Goal: Task Accomplishment & Management: Manage account settings

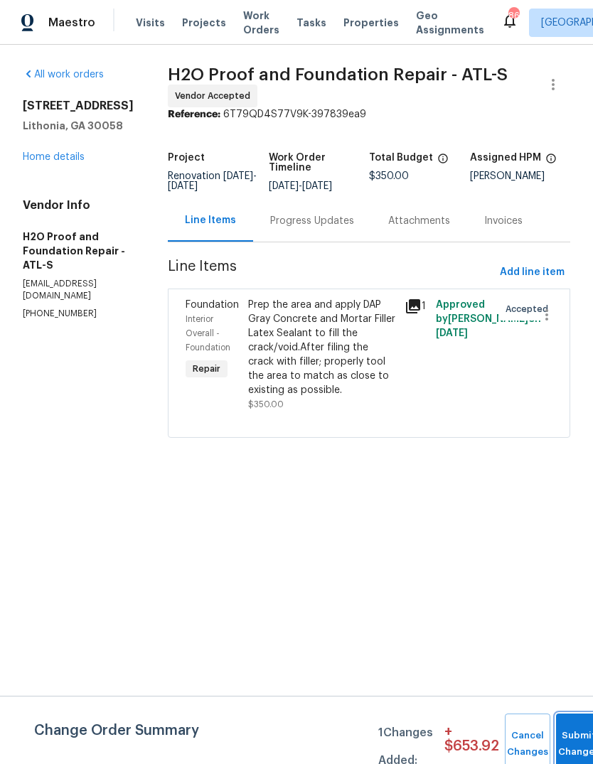
click at [578, 735] on button "Submit Changes" at bounding box center [578, 743] width 45 height 61
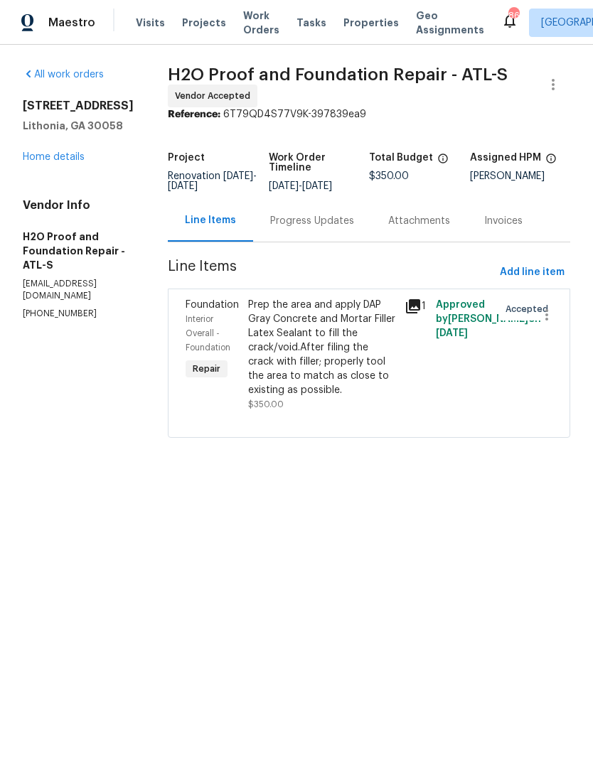
click at [311, 335] on div "Prep the area and apply DAP Gray Concrete and Mortar Filler Latex Sealant to fi…" at bounding box center [322, 347] width 148 height 99
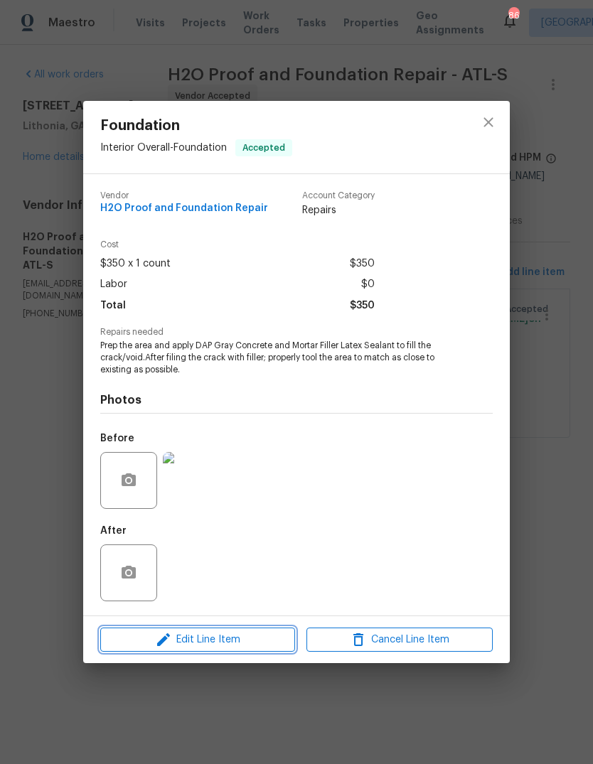
click at [180, 650] on button "Edit Line Item" at bounding box center [197, 639] width 195 height 25
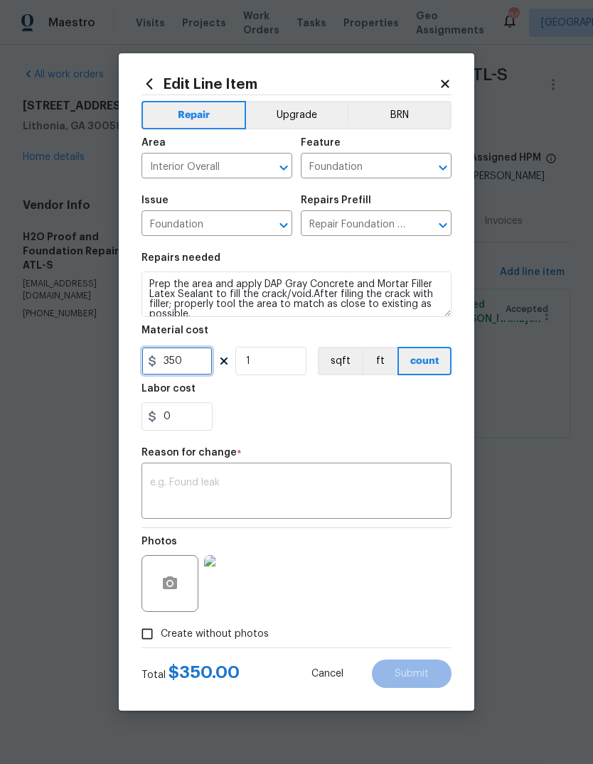
click at [193, 365] on input "350" at bounding box center [176, 361] width 71 height 28
type input "250"
click at [415, 479] on textarea at bounding box center [296, 493] width 293 height 30
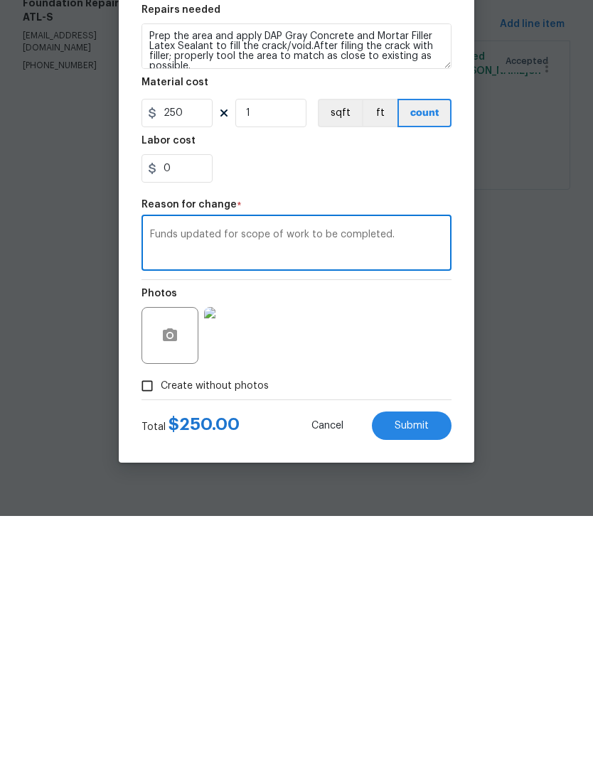
type textarea "Funds updated for scope of work to be completed."
click at [434, 659] on button "Submit" at bounding box center [412, 673] width 80 height 28
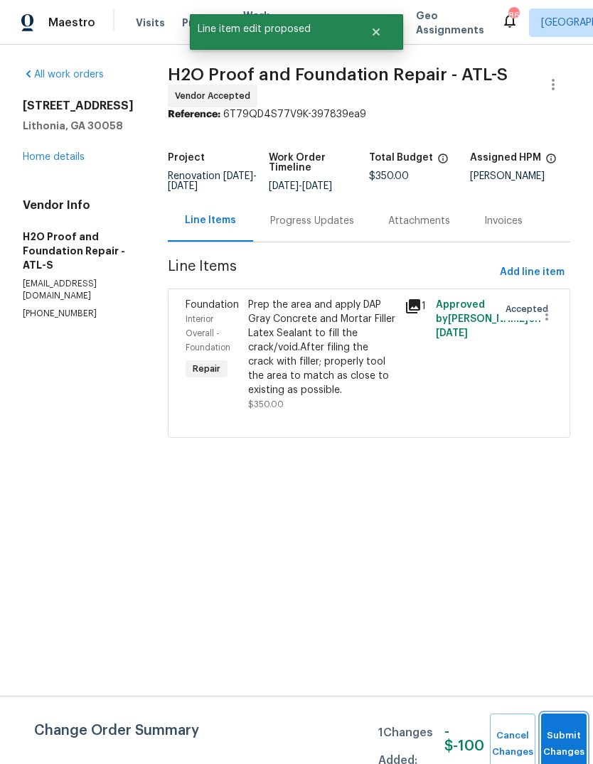
click at [563, 719] on button "Submit Changes" at bounding box center [563, 743] width 45 height 61
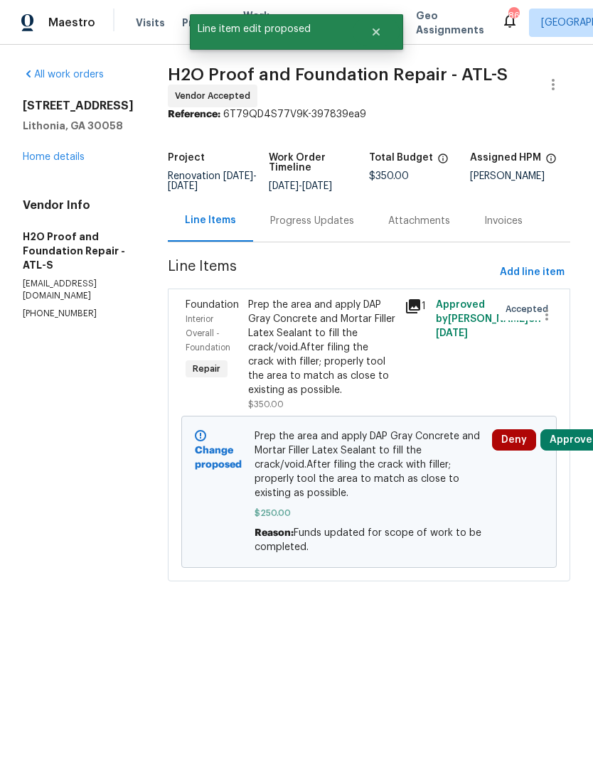
click at [43, 162] on link "Home details" at bounding box center [54, 157] width 62 height 10
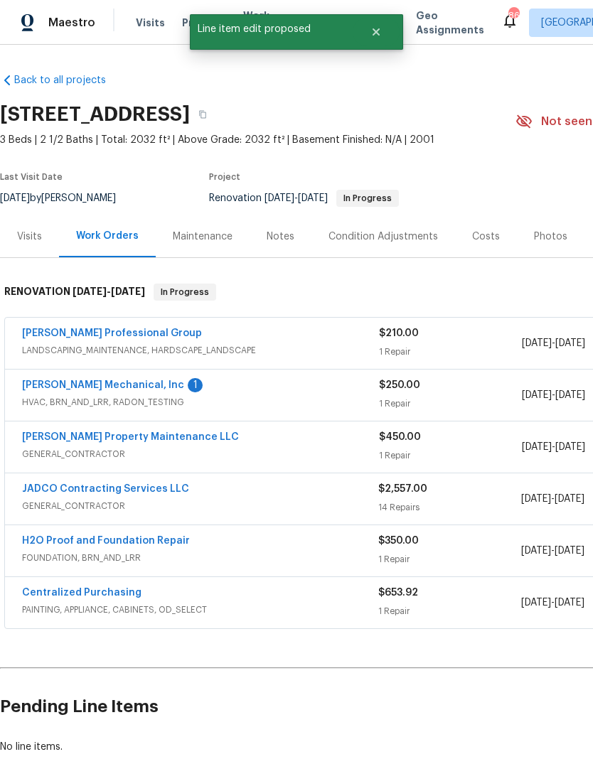
click at [66, 389] on link "JH Martin Mechanical, Inc" at bounding box center [103, 385] width 162 height 10
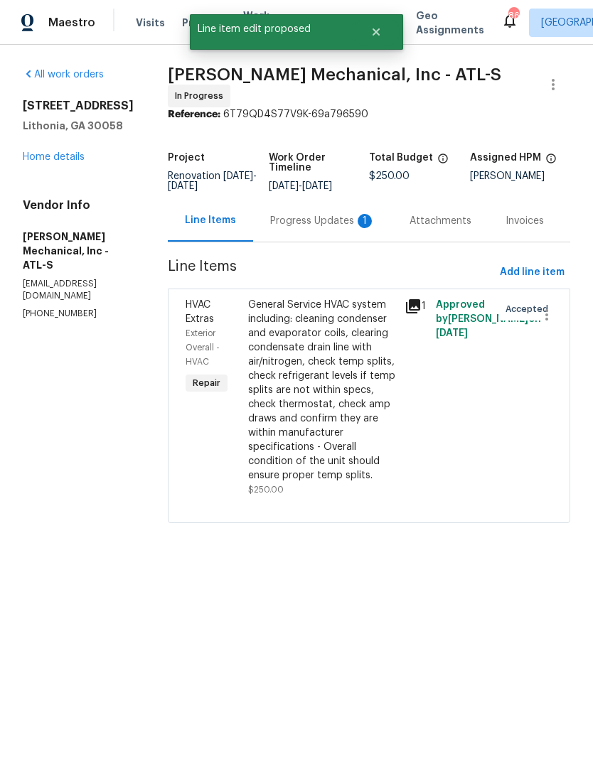
click at [337, 226] on div "Progress Updates 1" at bounding box center [322, 221] width 105 height 14
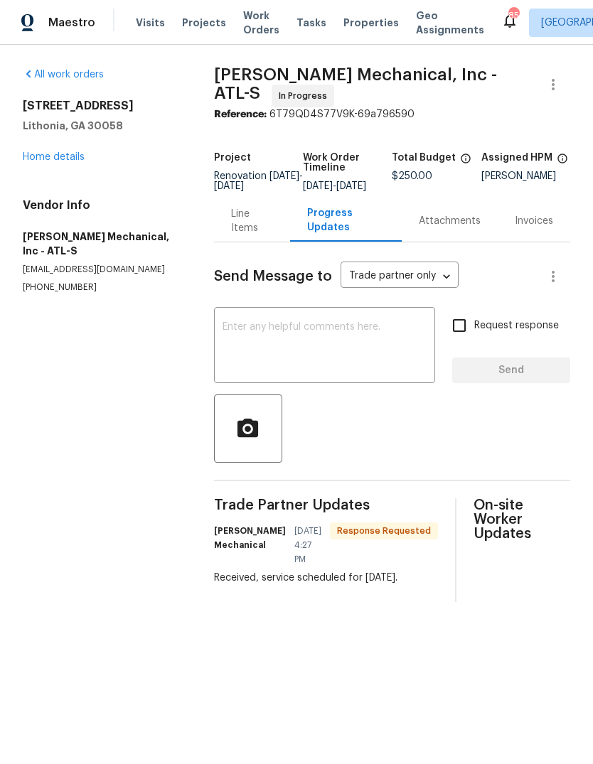
click at [383, 358] on textarea at bounding box center [324, 347] width 204 height 50
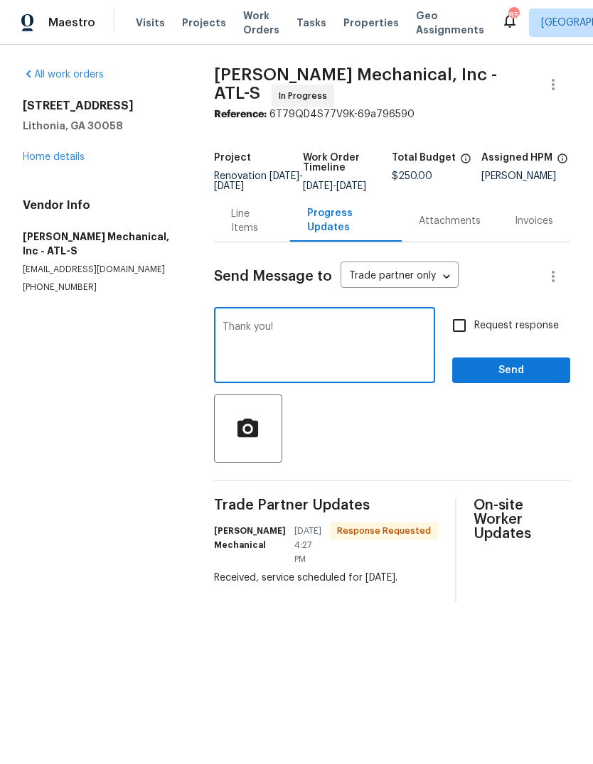
type textarea "Thank you!"
click at [517, 379] on span "Send" at bounding box center [510, 371] width 95 height 18
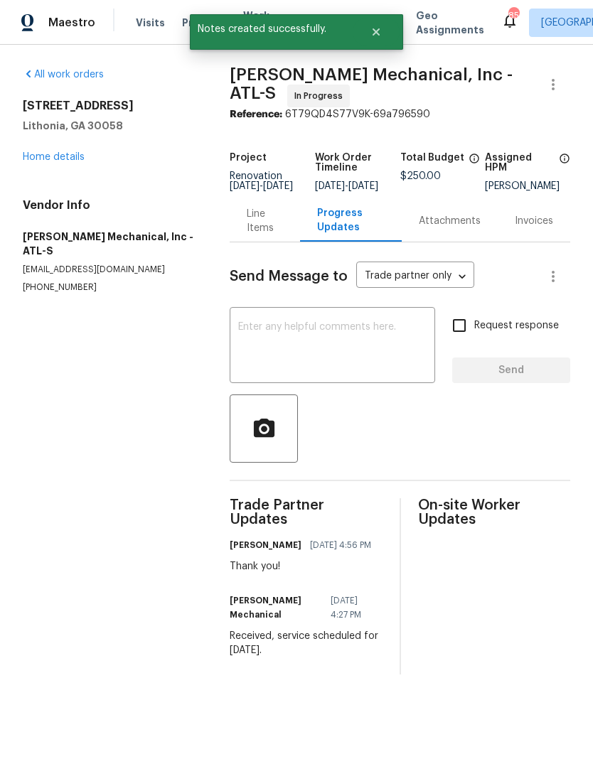
click at [33, 158] on link "Home details" at bounding box center [54, 157] width 62 height 10
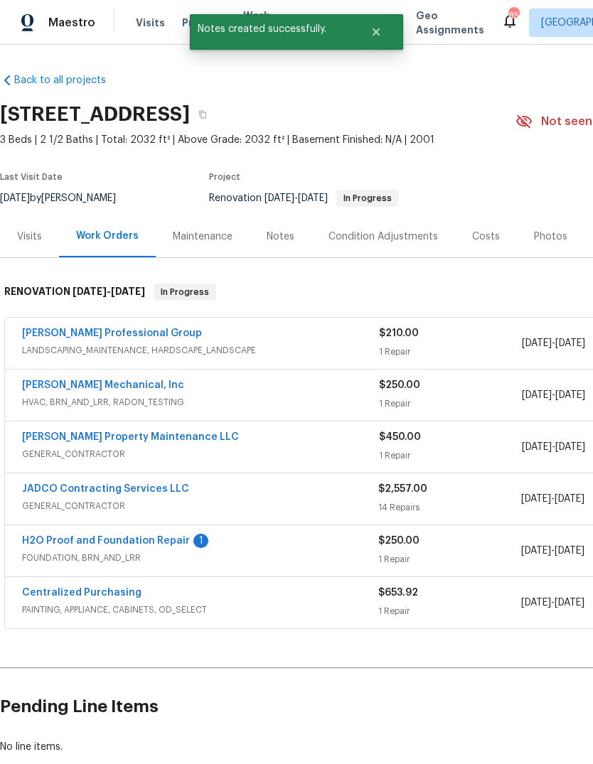
click at [85, 541] on link "H2O Proof and Foundation Repair" at bounding box center [106, 541] width 168 height 10
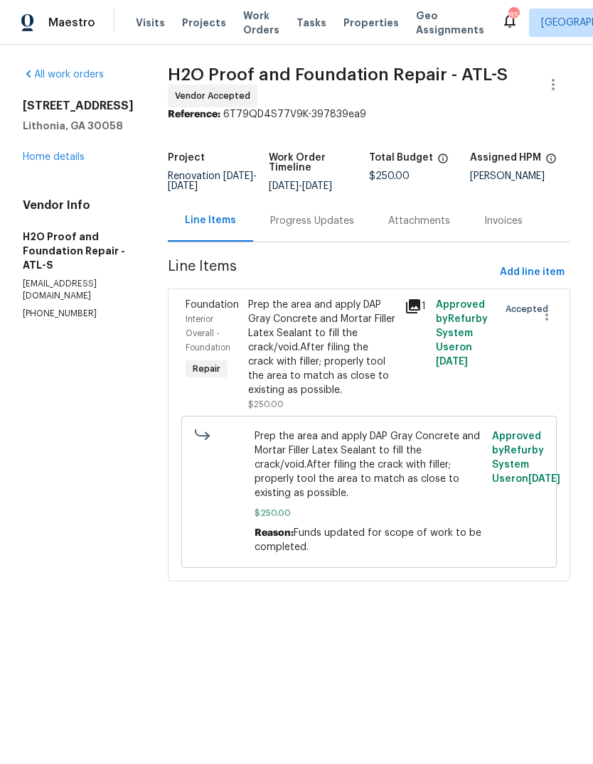
click at [306, 212] on div "Progress Updates" at bounding box center [312, 221] width 118 height 42
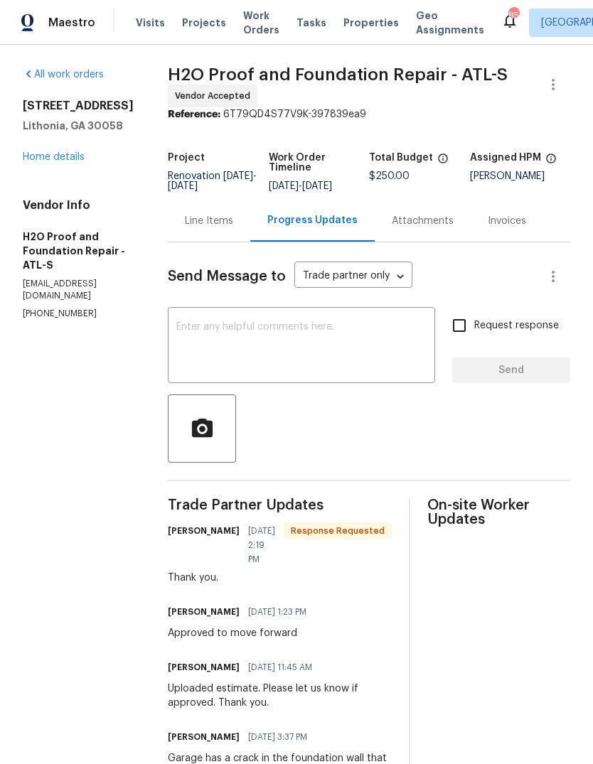
click at [41, 162] on link "Home details" at bounding box center [54, 157] width 62 height 10
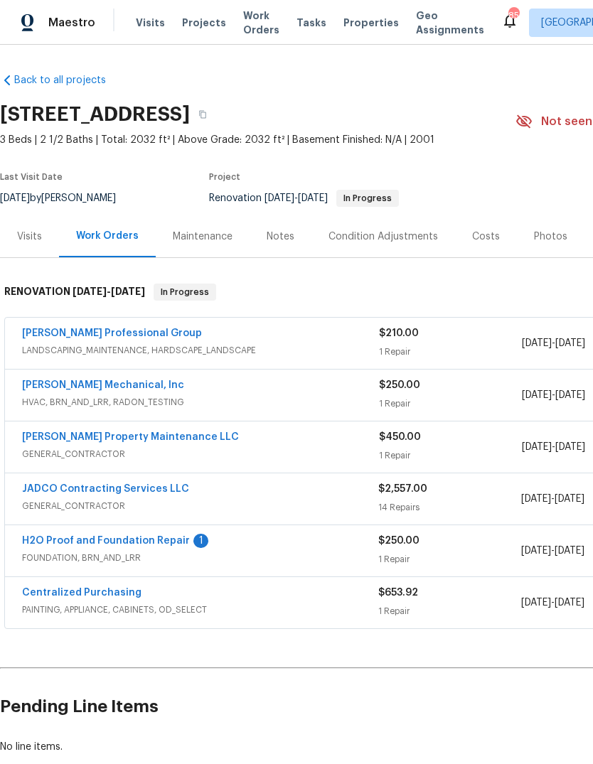
click at [88, 539] on link "H2O Proof and Foundation Repair" at bounding box center [106, 541] width 168 height 10
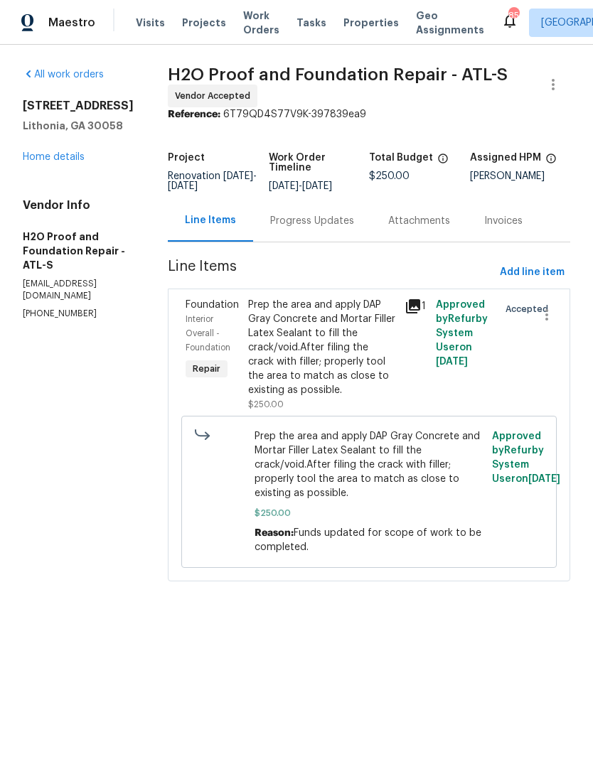
click at [287, 214] on div "Progress Updates" at bounding box center [312, 221] width 84 height 14
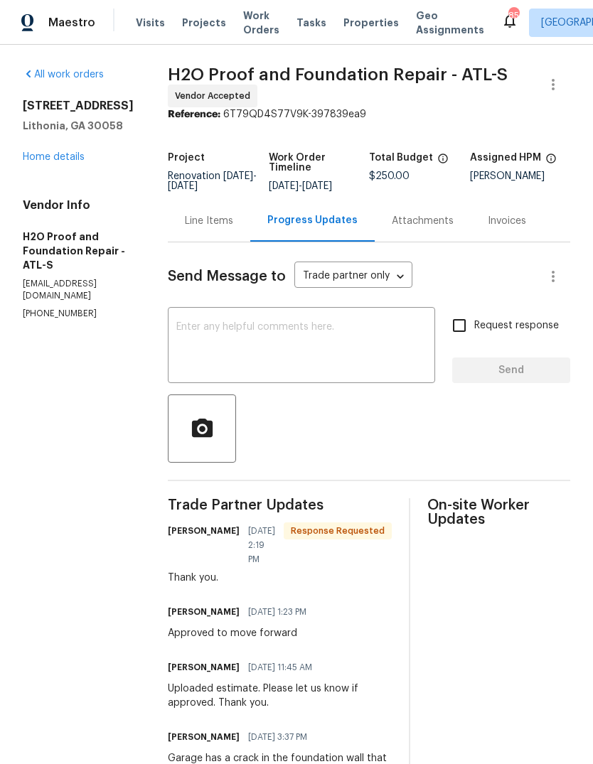
click at [43, 162] on link "Home details" at bounding box center [54, 157] width 62 height 10
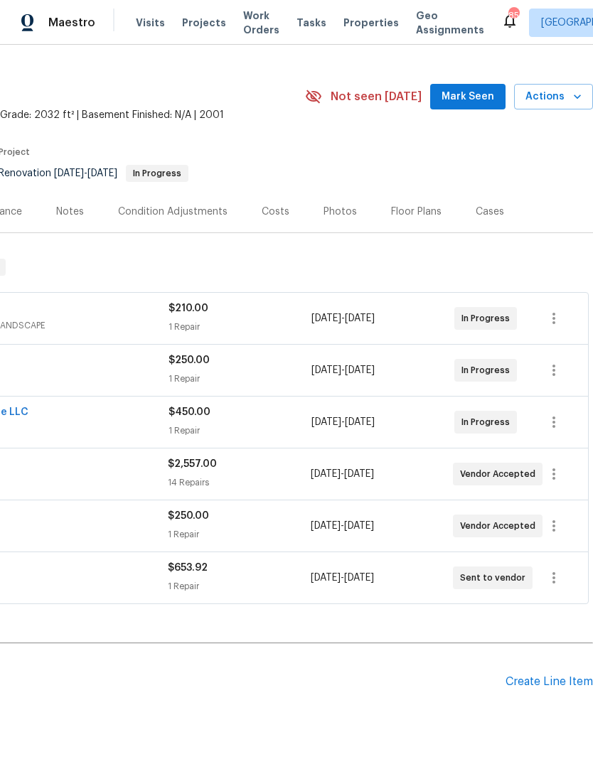
scroll to position [25, 210]
click at [476, 97] on span "Mark Seen" at bounding box center [467, 97] width 53 height 18
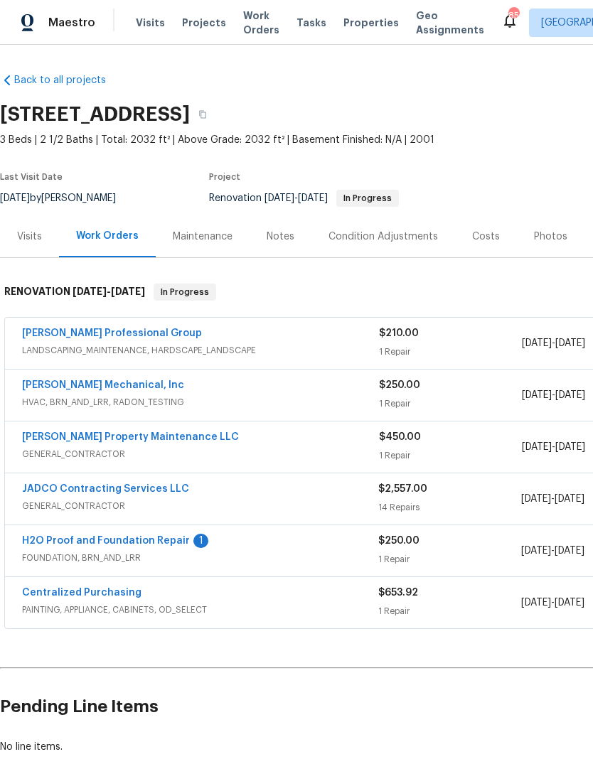
scroll to position [0, 0]
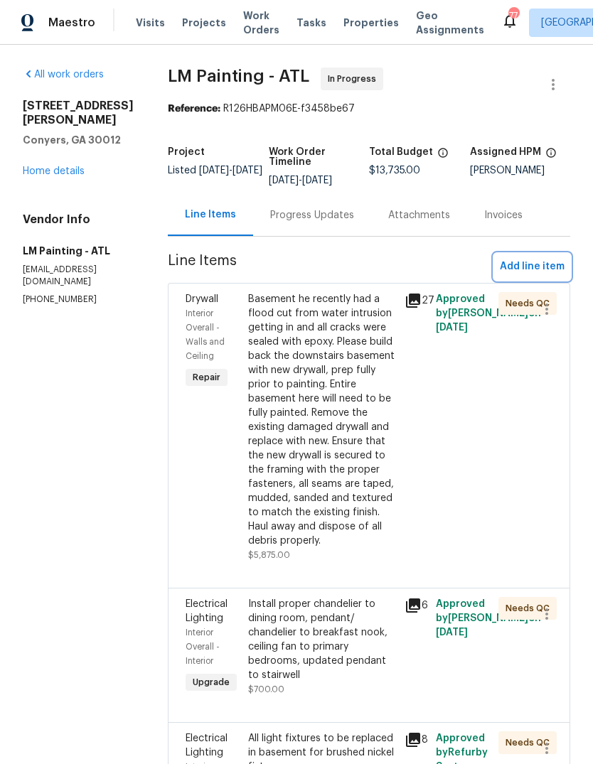
click at [539, 276] on span "Add line item" at bounding box center [532, 267] width 65 height 18
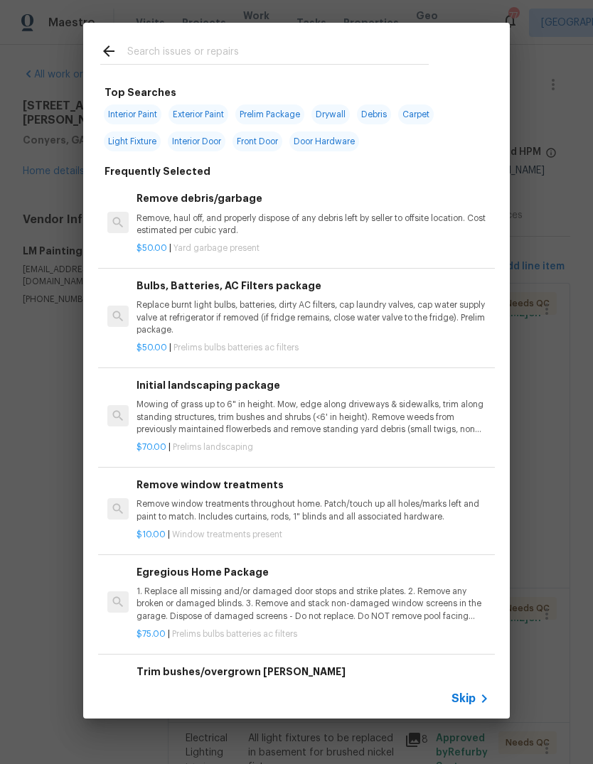
click at [336, 62] on input "text" at bounding box center [277, 53] width 301 height 21
